Goal: Find specific page/section: Find specific page/section

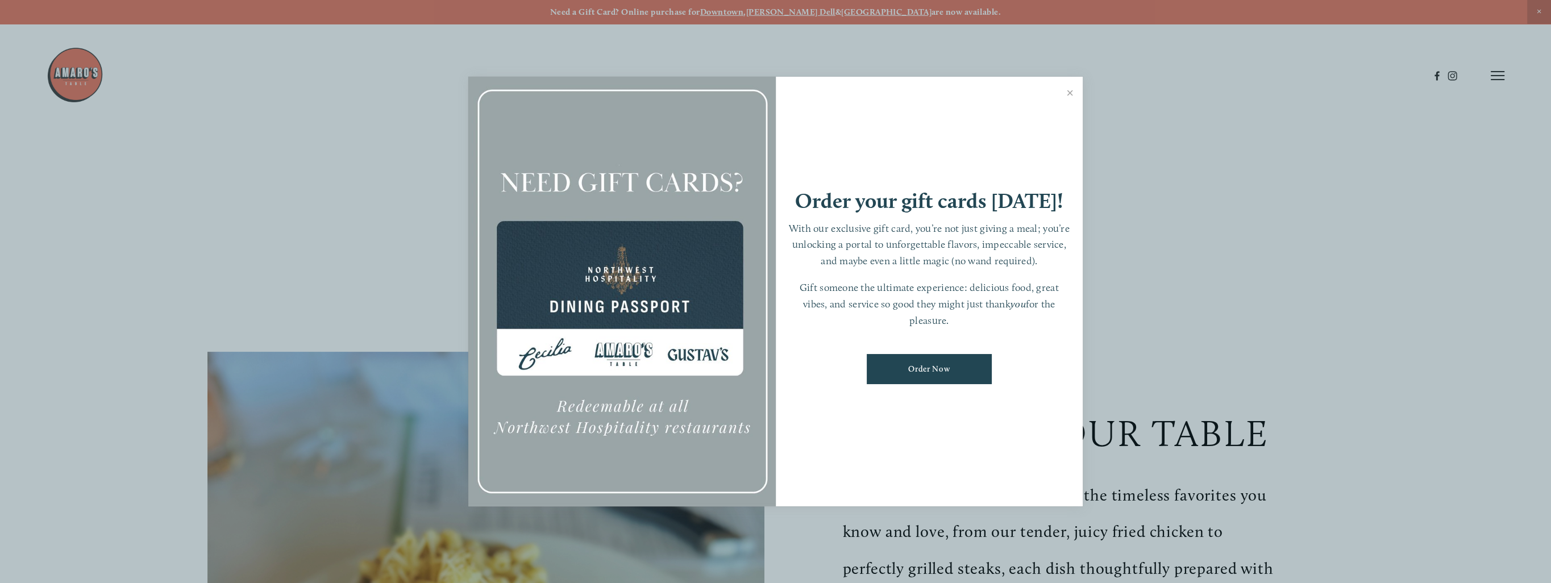
click at [1069, 92] on link "Close" at bounding box center [1070, 94] width 22 height 32
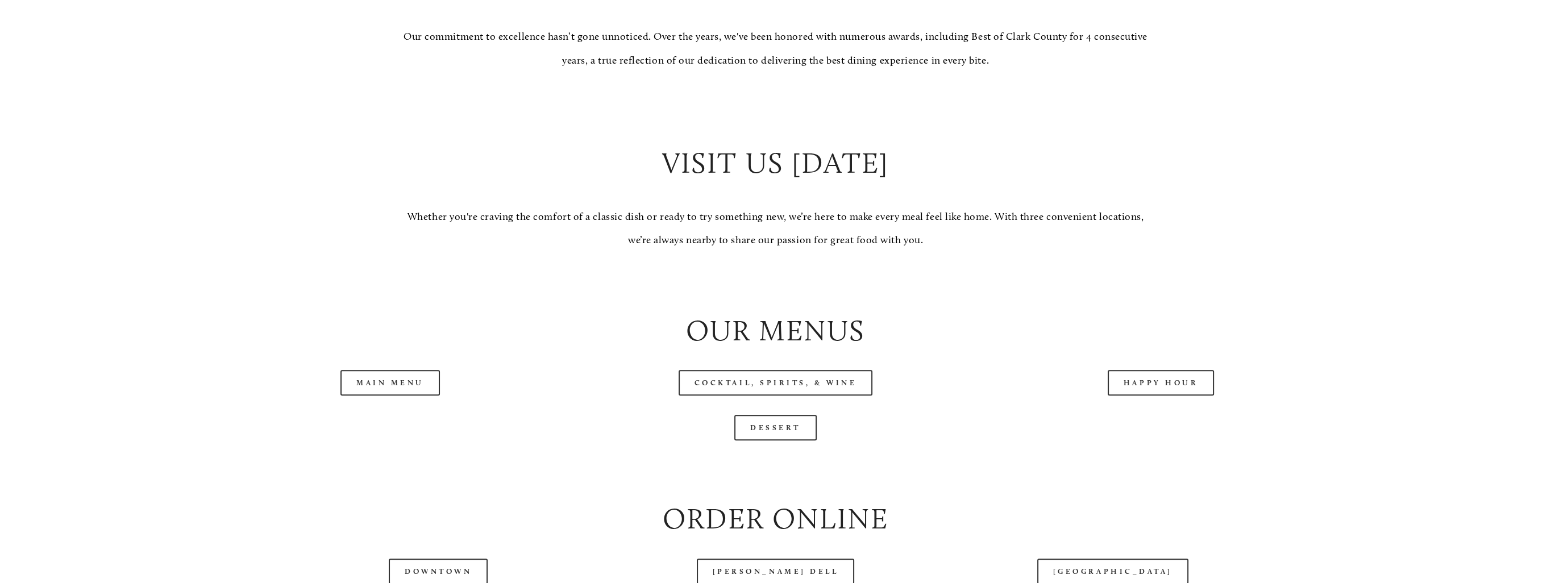
scroll to position [1478, 0]
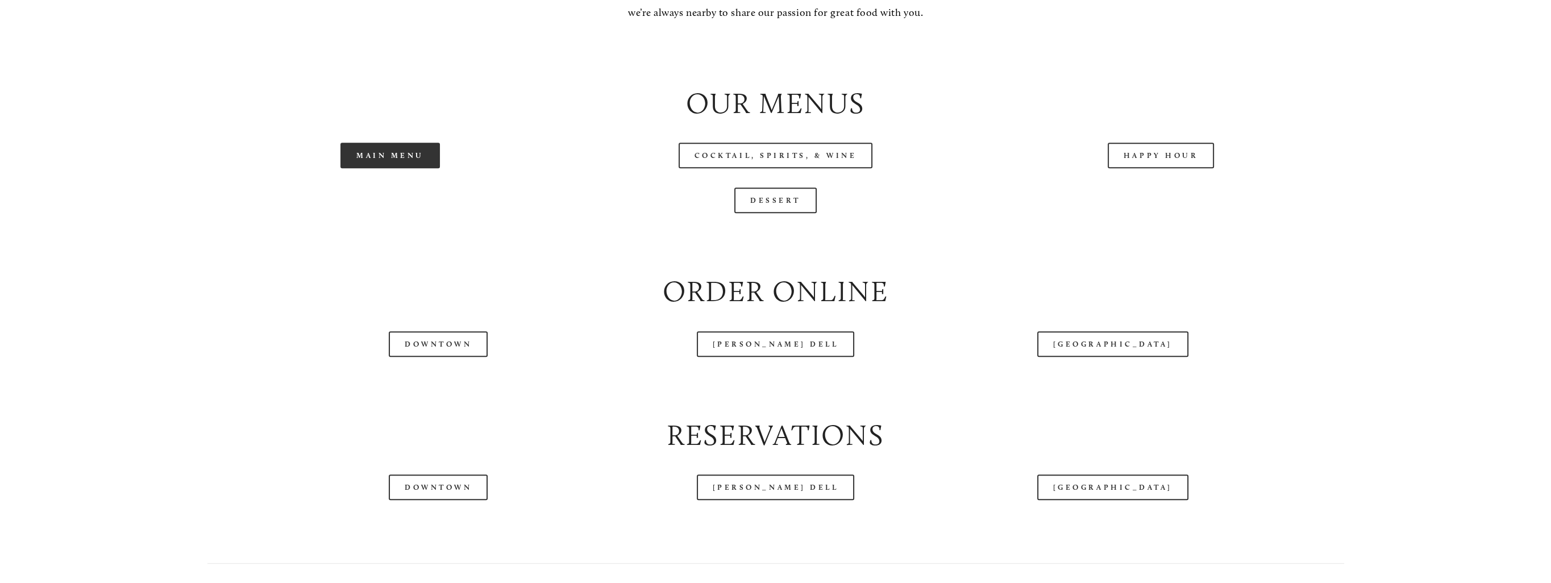
click at [409, 154] on link "Main Menu" at bounding box center [389, 156] width 99 height 26
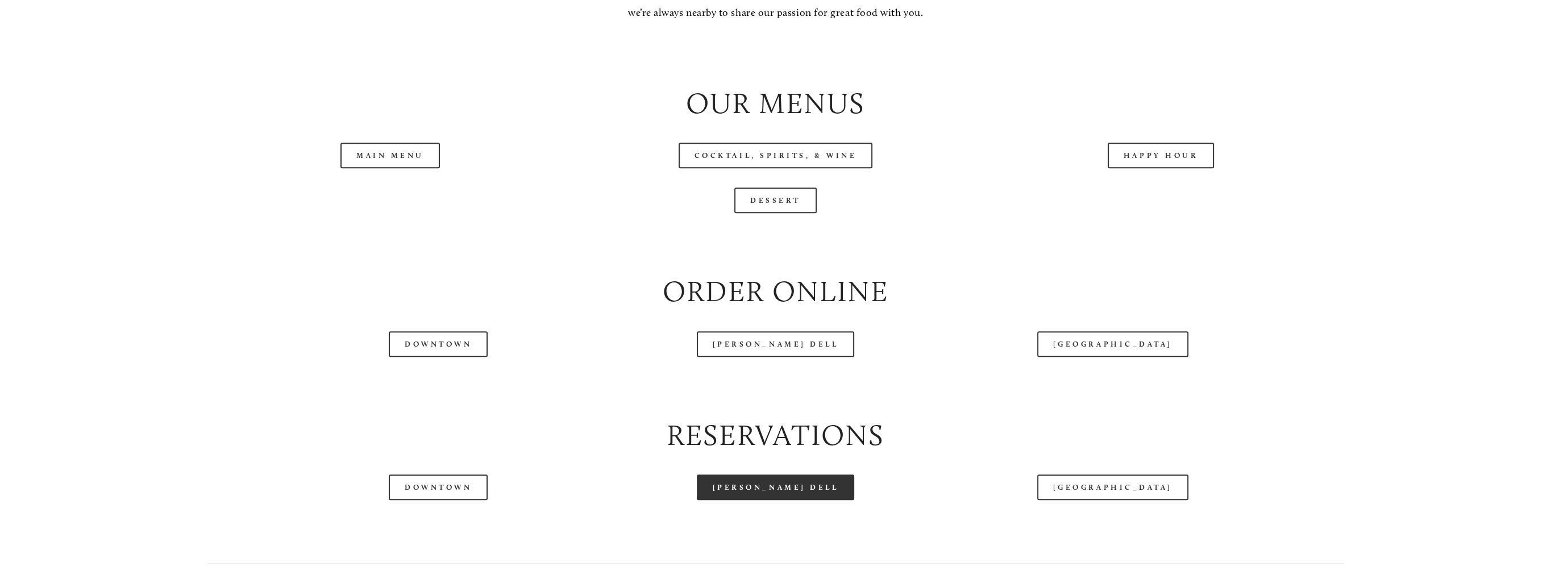
click at [787, 483] on link "[PERSON_NAME] Dell" at bounding box center [776, 488] width 158 height 26
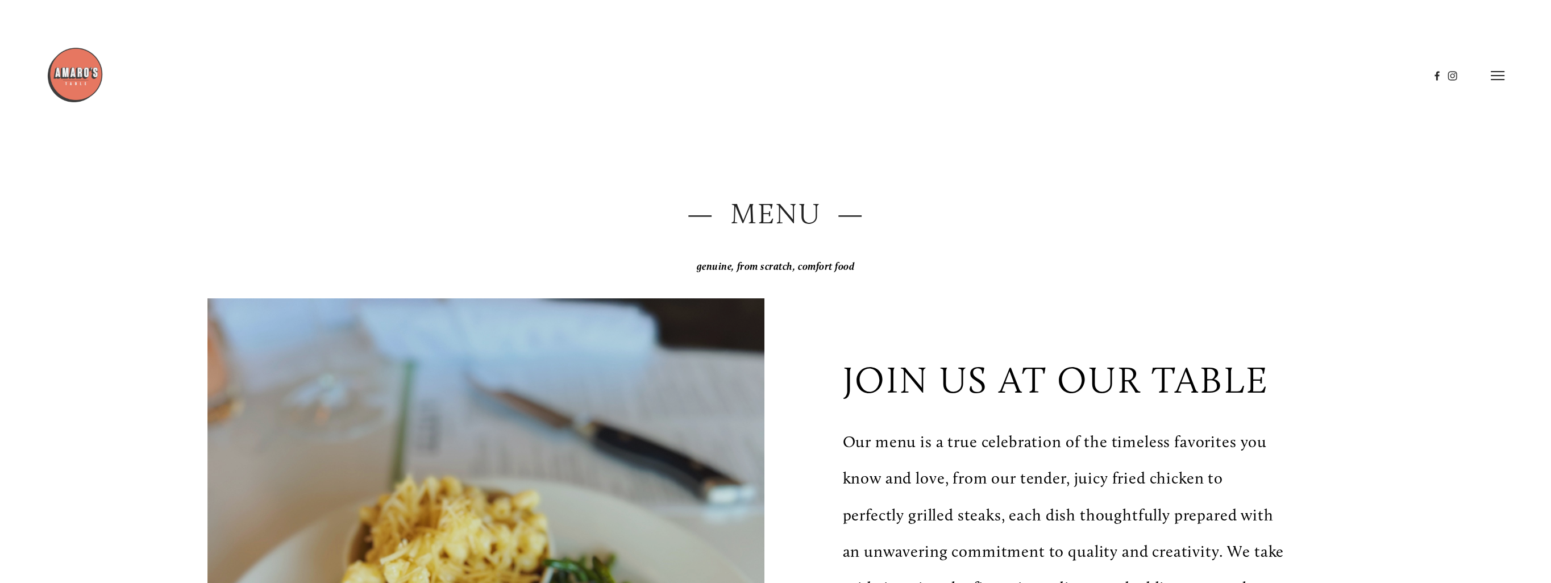
scroll to position [0, 0]
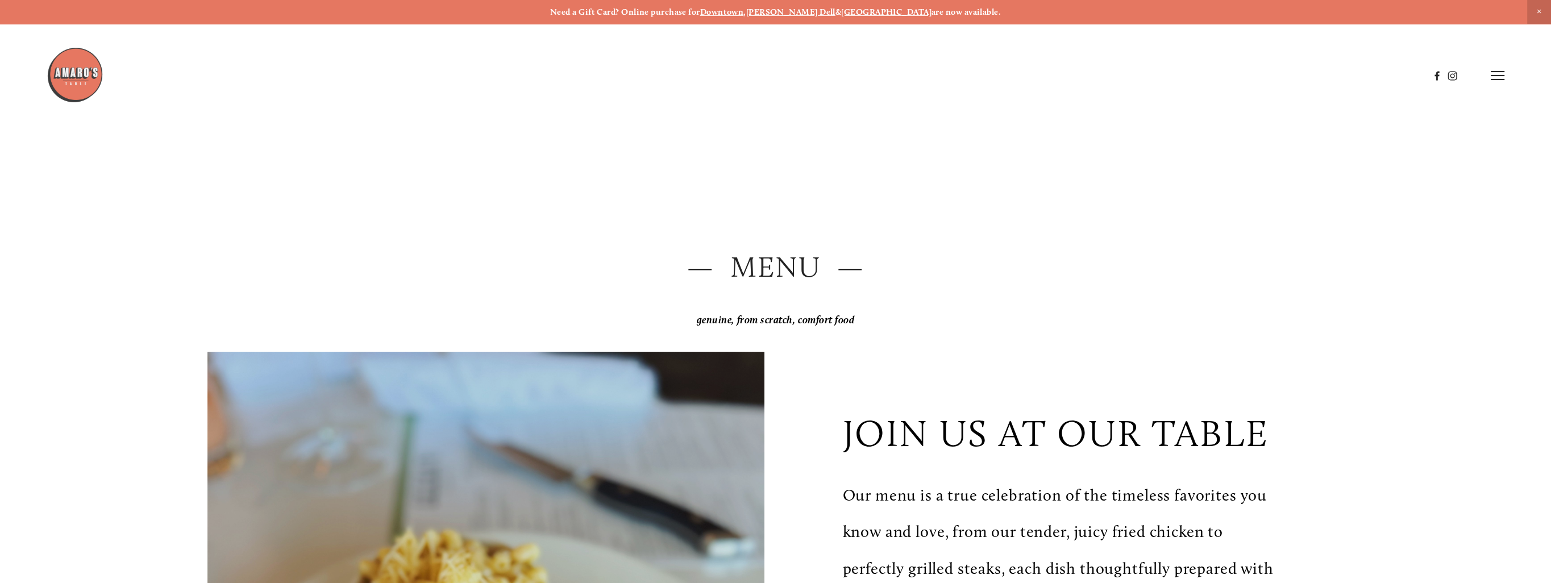
click at [1498, 76] on line at bounding box center [1498, 76] width 14 height 0
click at [1325, 78] on span "Visit" at bounding box center [1322, 75] width 19 height 11
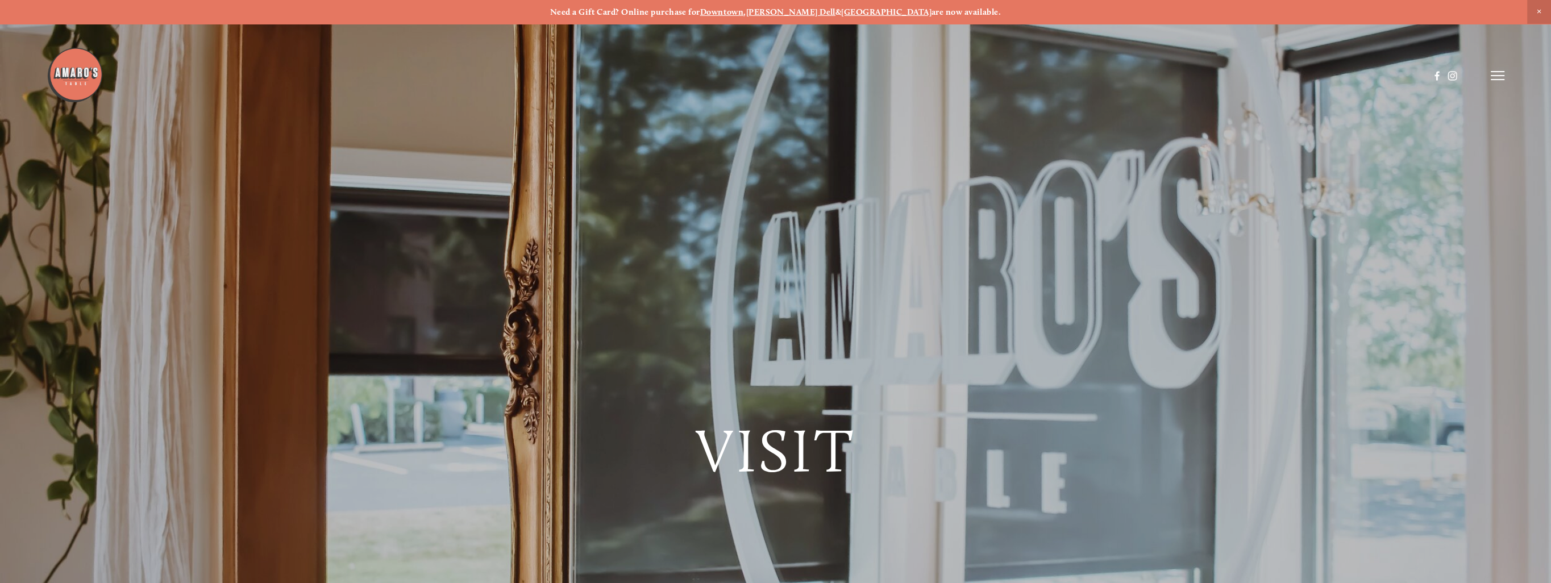
click at [1498, 74] on icon at bounding box center [1498, 75] width 14 height 10
click at [1227, 76] on span "Menu" at bounding box center [1230, 75] width 23 height 11
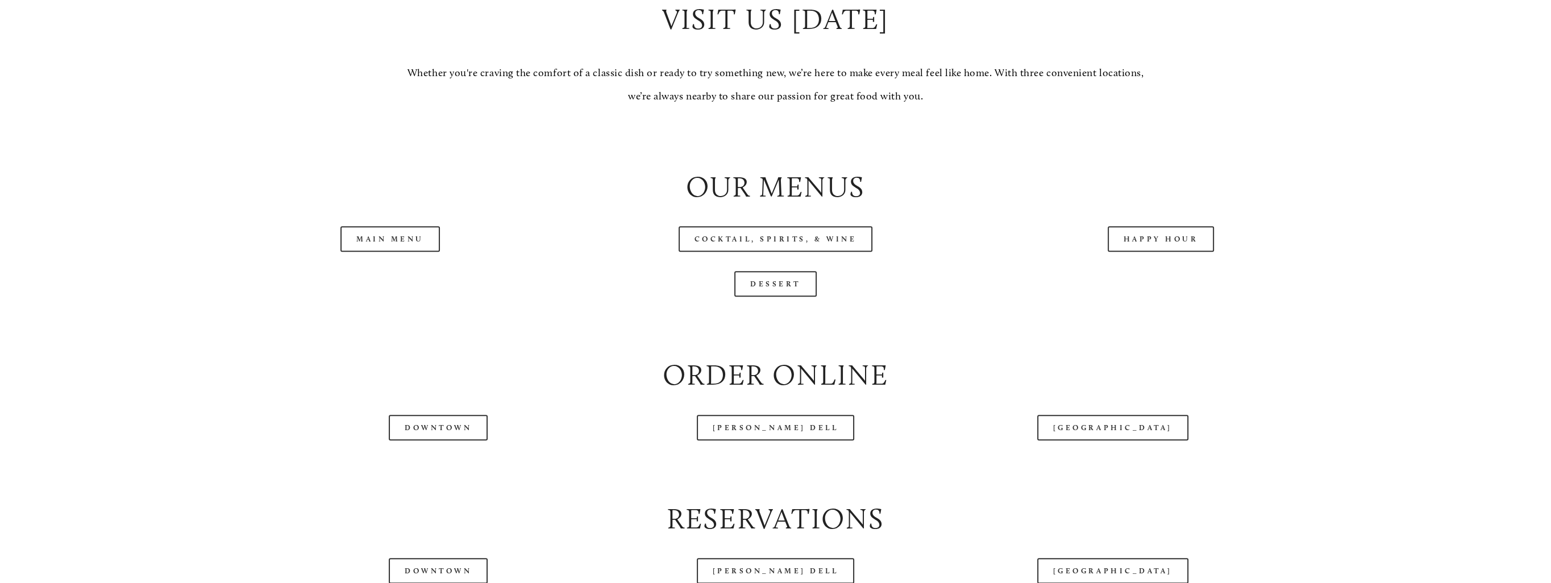
scroll to position [1390, 0]
click at [1149, 243] on link "Happy Hour" at bounding box center [1161, 243] width 107 height 26
